Goal: Task Accomplishment & Management: Manage account settings

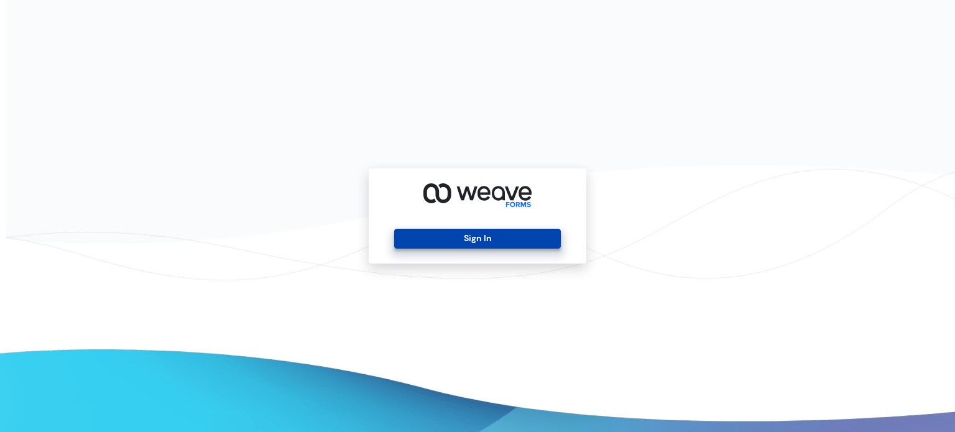
click at [440, 238] on button "Sign In" at bounding box center [477, 239] width 166 height 20
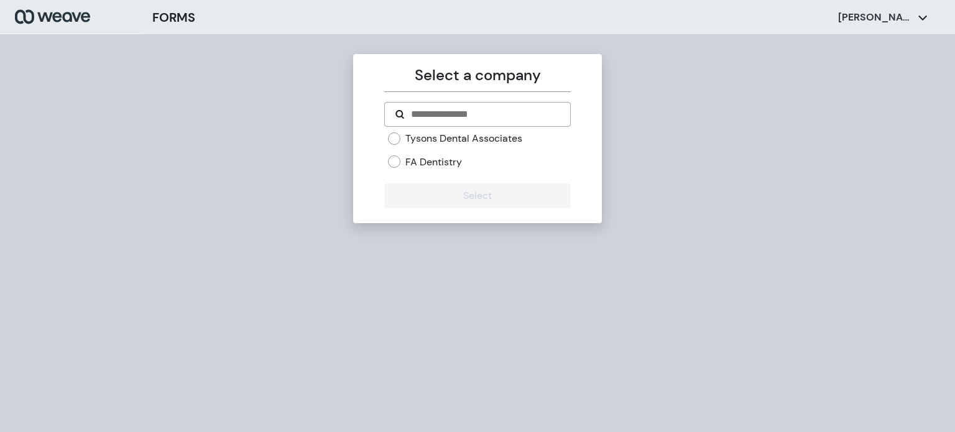
click at [460, 145] on div "Tysons Dental Associates FA Dentistry" at bounding box center [479, 150] width 182 height 37
click at [458, 139] on label "Tysons Dental Associates" at bounding box center [464, 139] width 117 height 14
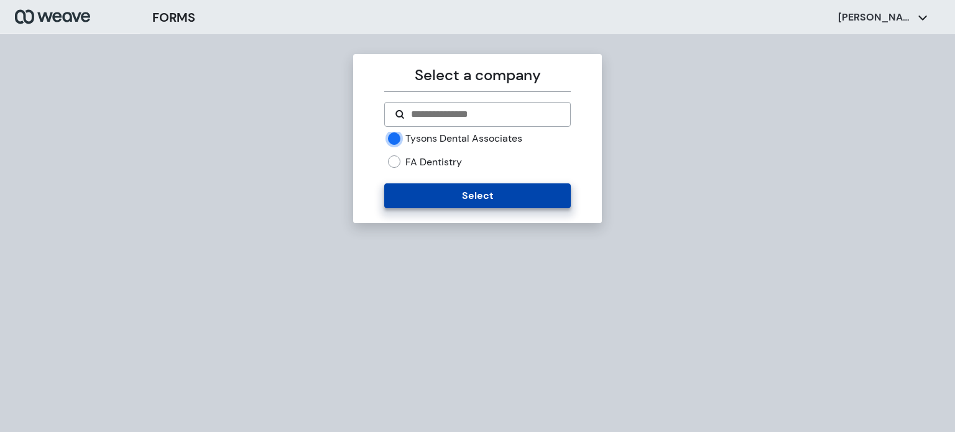
click at [461, 190] on button "Select" at bounding box center [477, 195] width 186 height 25
